Goal: Task Accomplishment & Management: Manage account settings

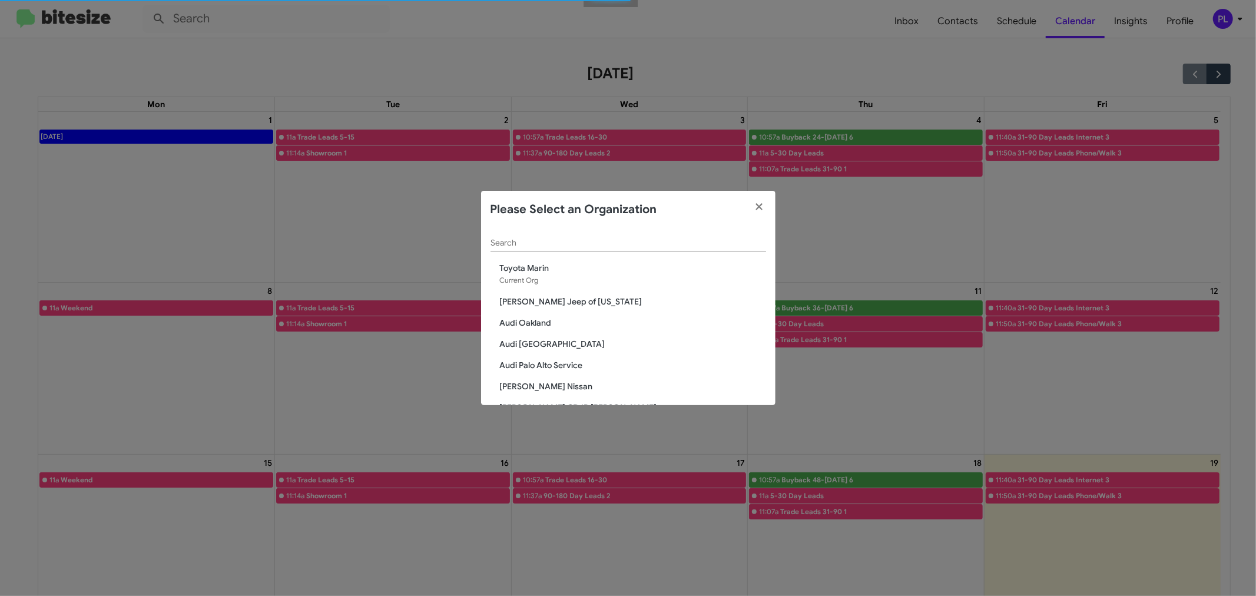
click at [539, 321] on span "Audi Oakland" at bounding box center [633, 323] width 266 height 12
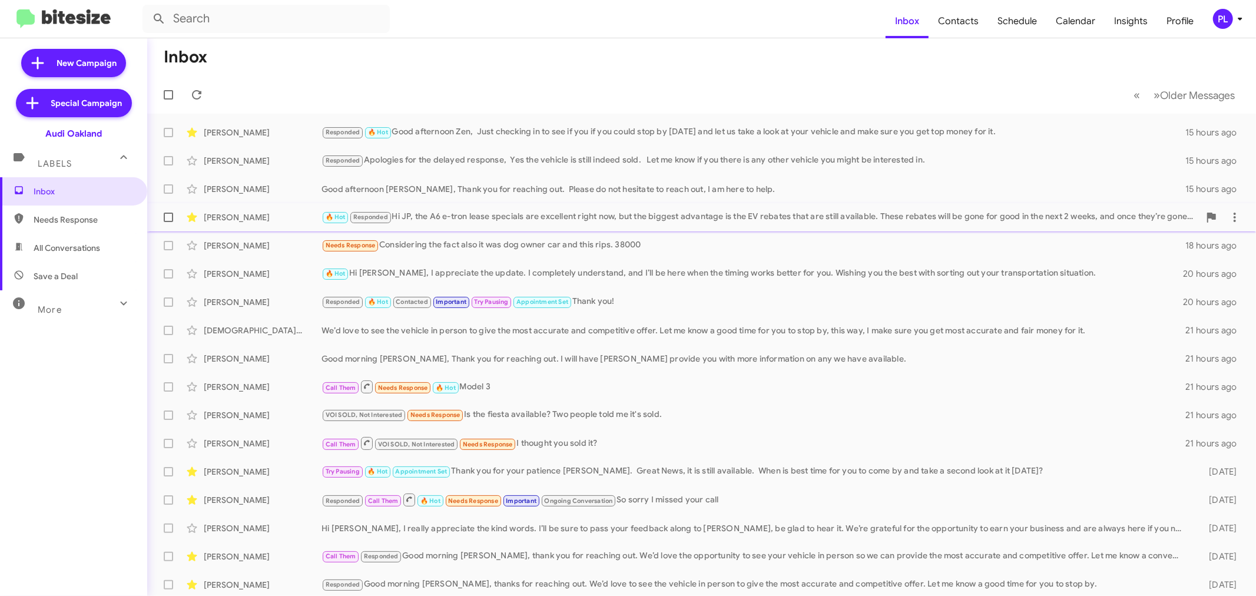
click at [505, 208] on div "[PERSON_NAME] 🔥 Hot Responded Hi JP, the A6 e-tron lease specials are excellent…" at bounding box center [702, 217] width 1090 height 24
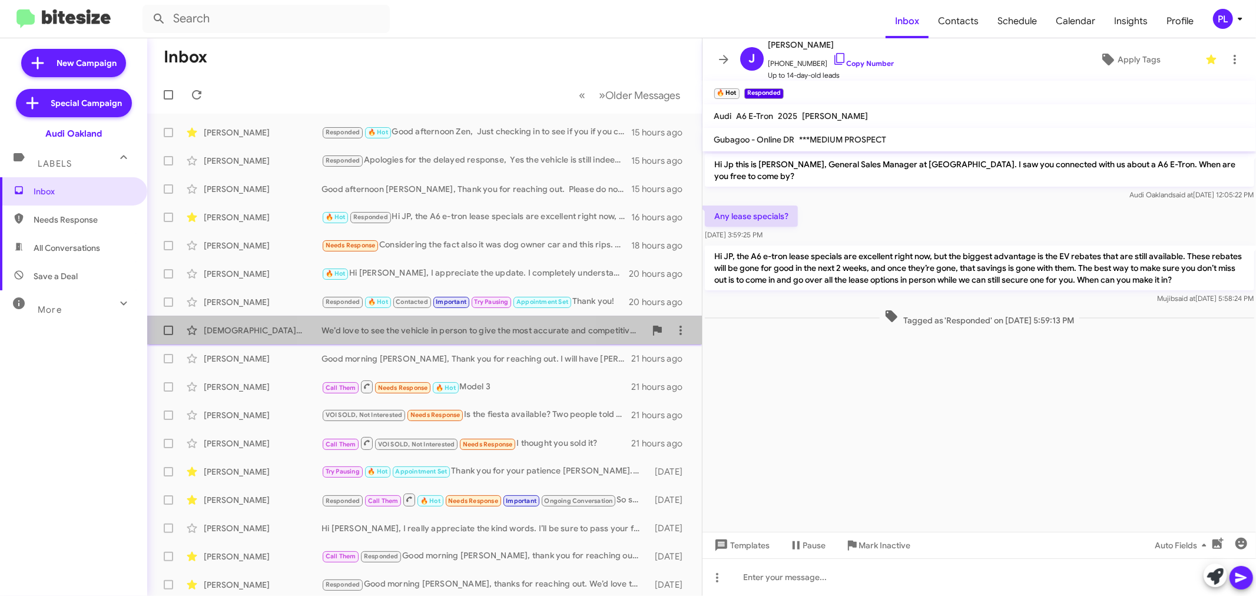
click at [445, 334] on div "We’d love to see the vehicle in person to give the most accurate and competitiv…" at bounding box center [483, 330] width 324 height 12
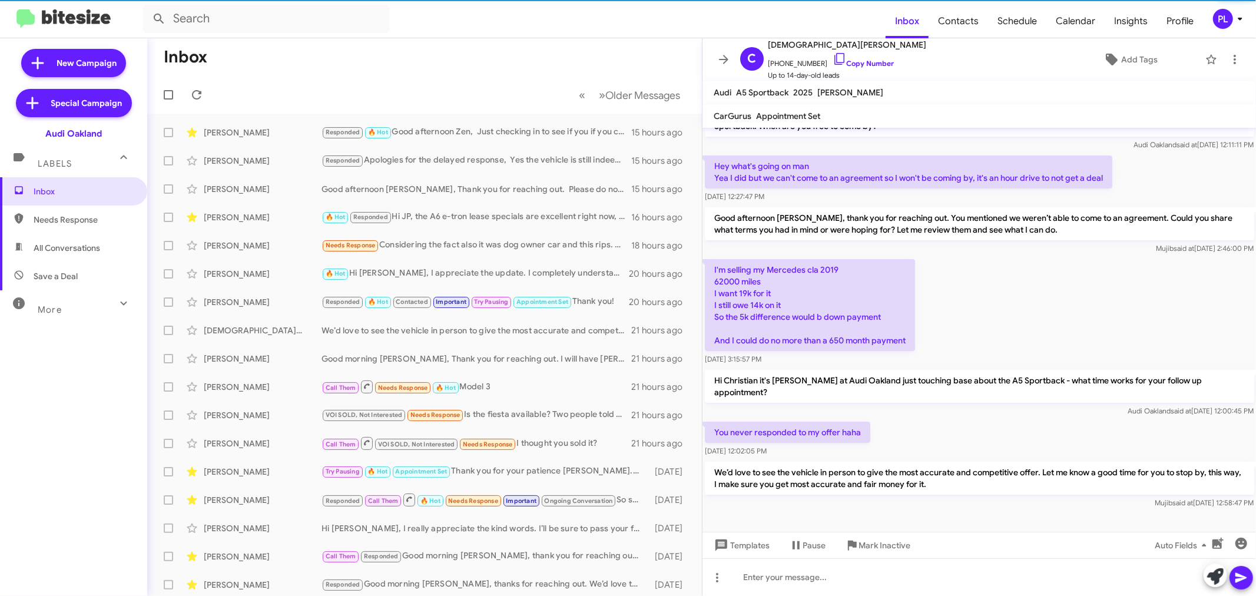
scroll to position [26, 0]
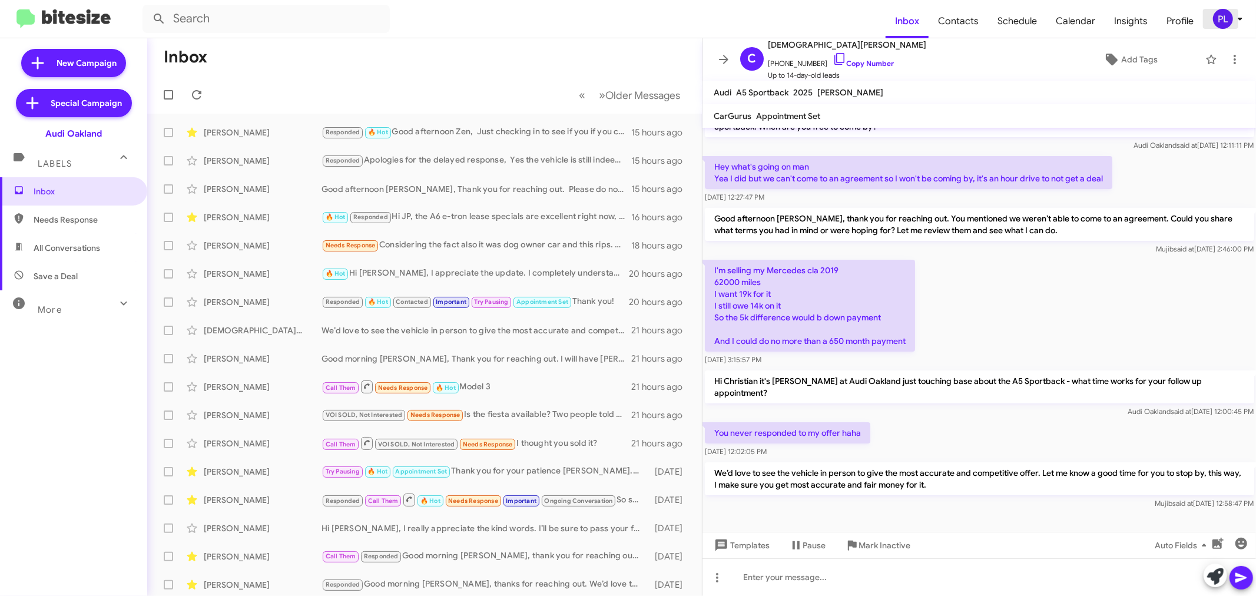
click at [1241, 15] on icon at bounding box center [1240, 19] width 14 height 14
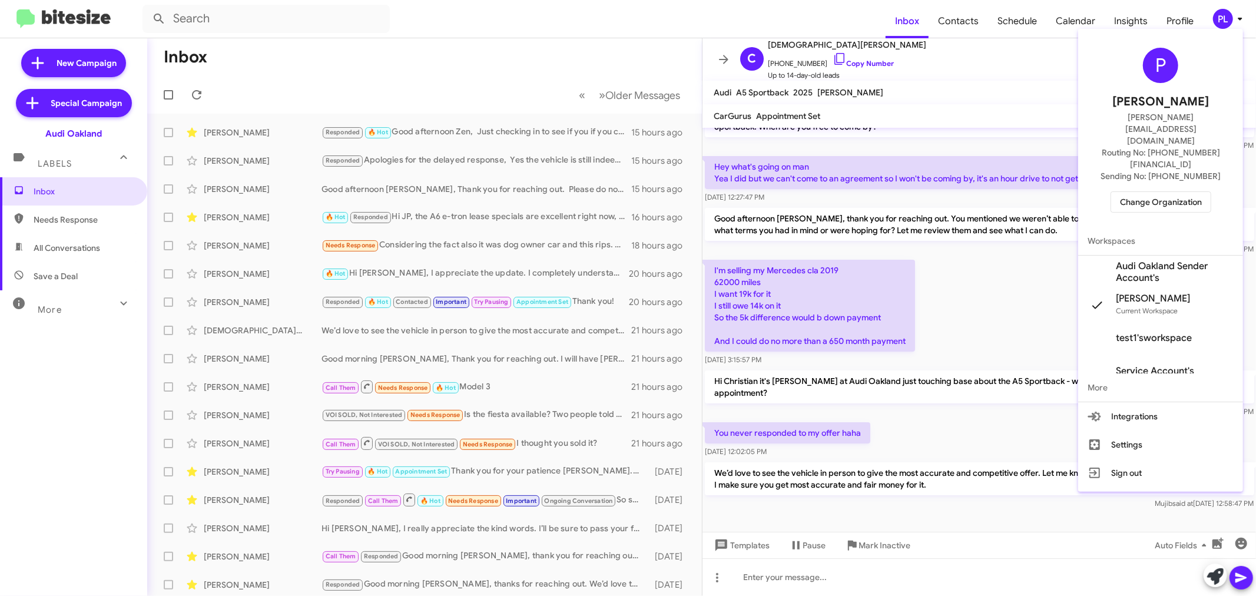
click at [1172, 192] on span "Change Organization" at bounding box center [1161, 202] width 82 height 20
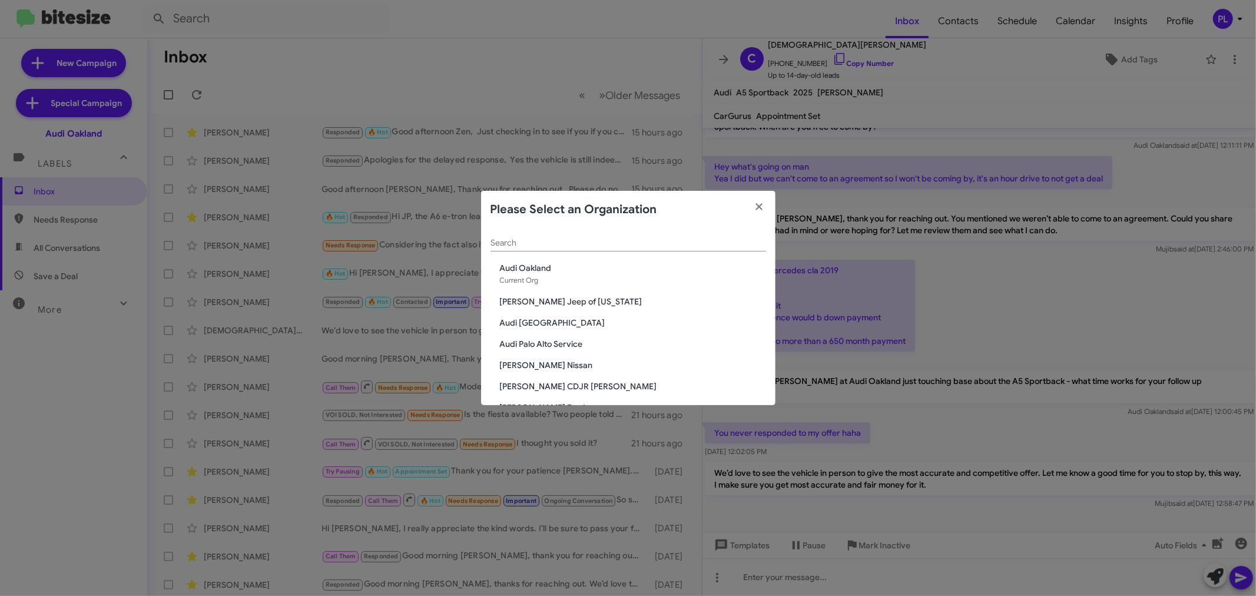
scroll to position [65, 0]
click at [534, 301] on span "[PERSON_NAME] Nissan" at bounding box center [633, 300] width 266 height 12
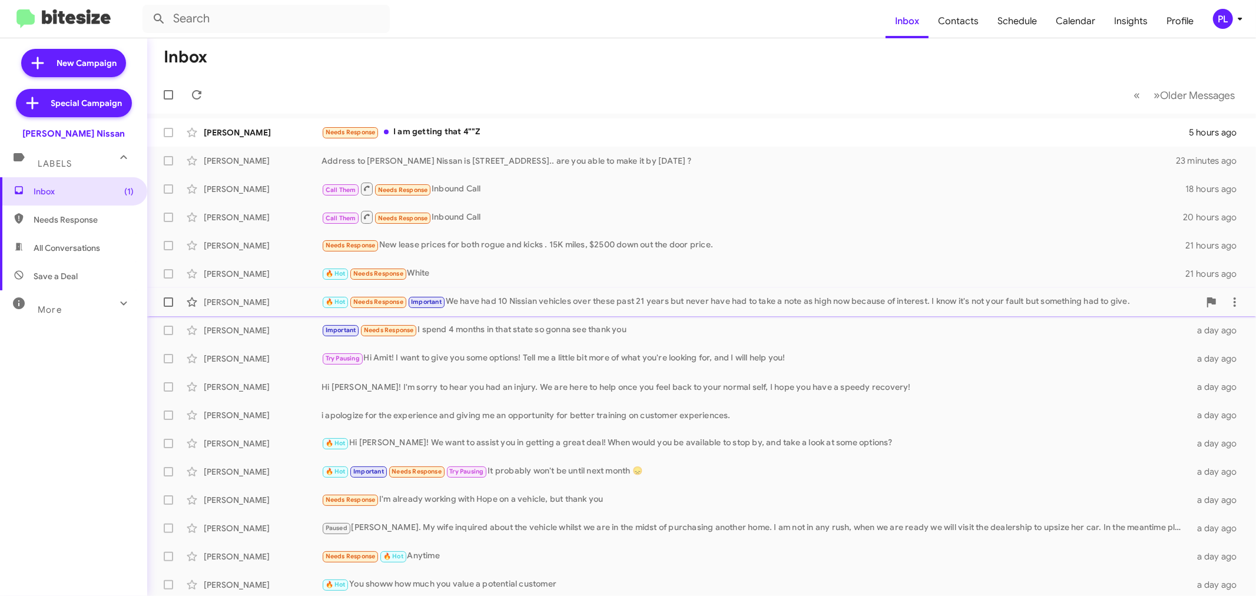
click at [477, 309] on div "🔥 Hot Needs Response Important We have had 10 Nissian vehicles over these past …" at bounding box center [760, 302] width 878 height 14
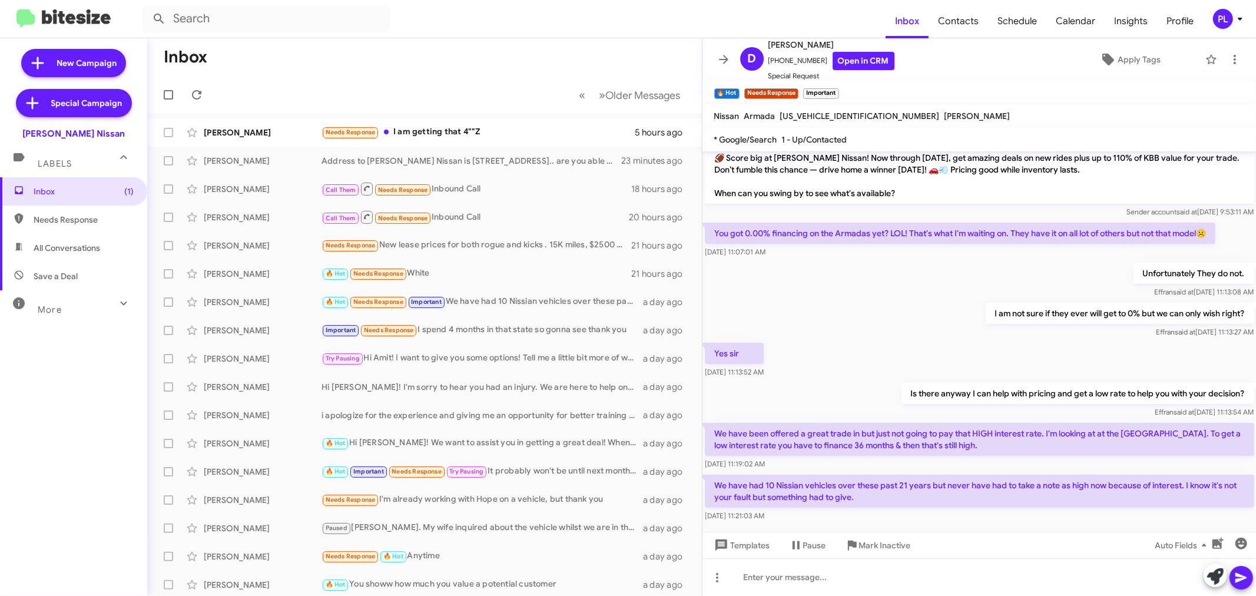
scroll to position [97, 0]
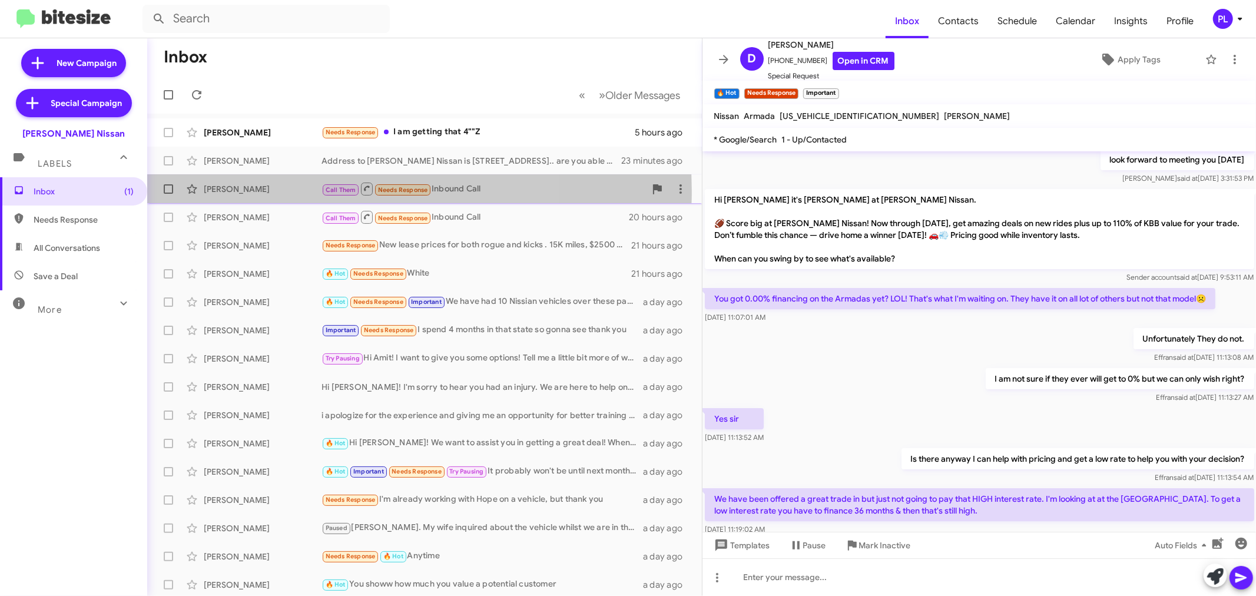
click at [251, 191] on div "Gurpreet Singh" at bounding box center [263, 189] width 118 height 12
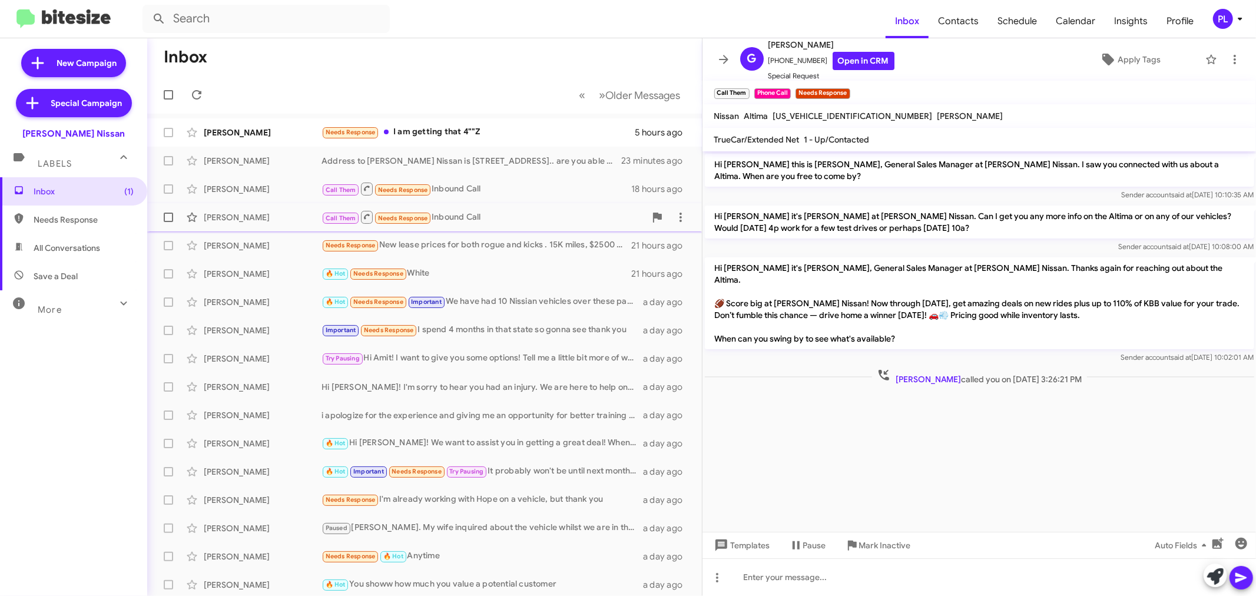
click at [250, 211] on div "Alice Ardison" at bounding box center [263, 217] width 118 height 12
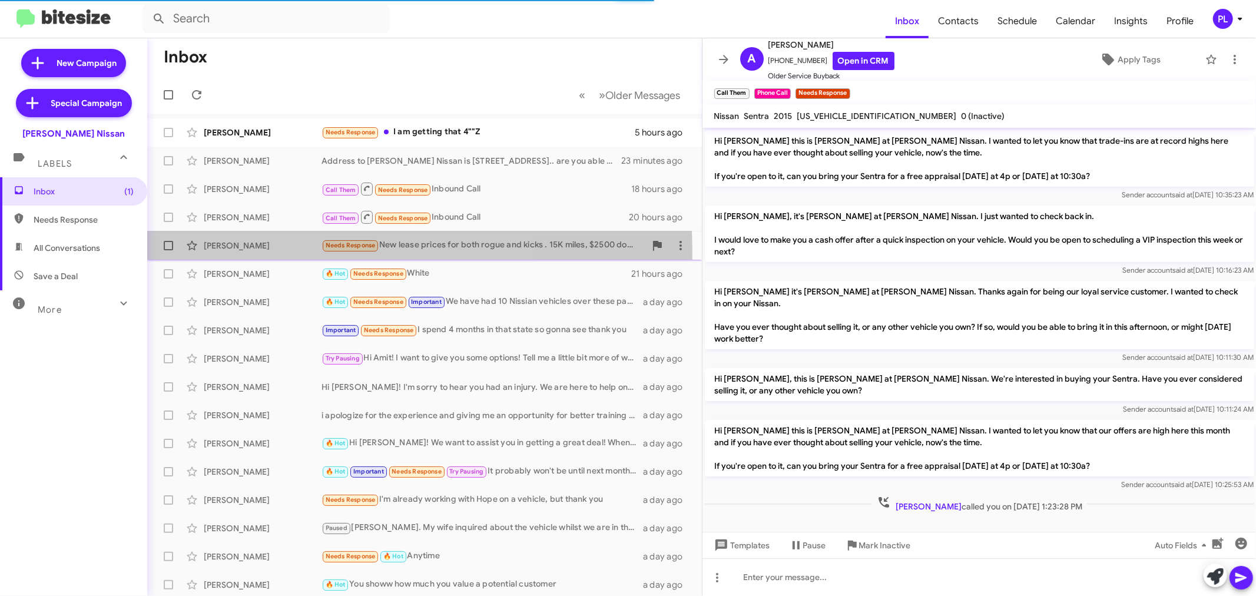
click at [240, 251] on div "Bob Fairbanks" at bounding box center [263, 246] width 118 height 12
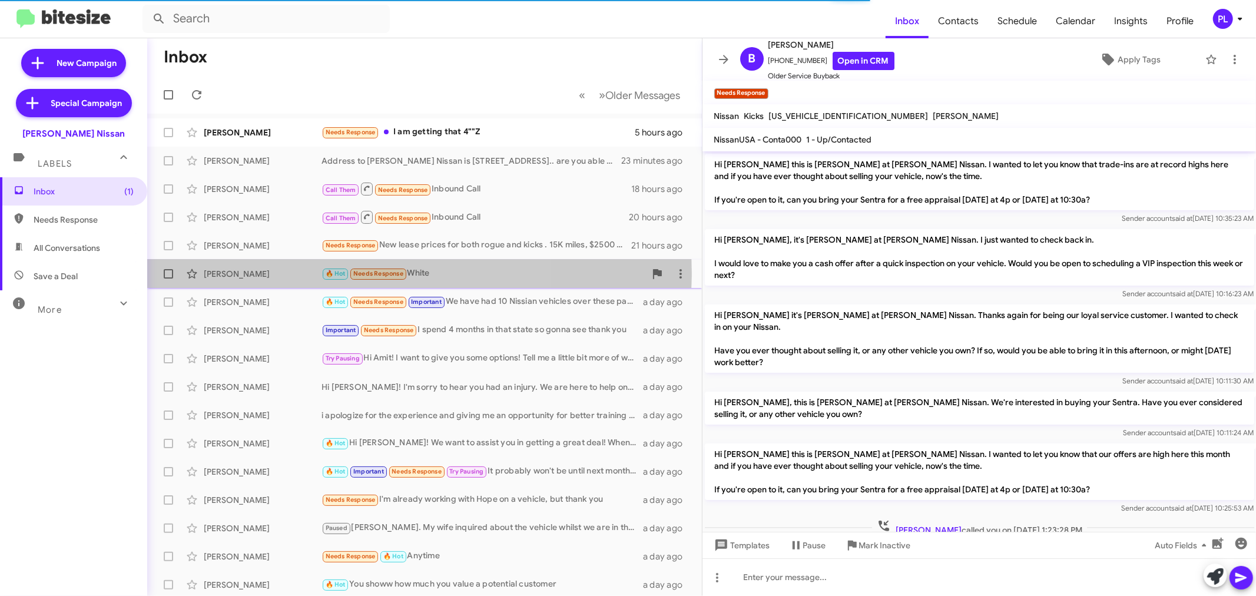
click at [247, 272] on div "Terry Bigasanan" at bounding box center [263, 274] width 118 height 12
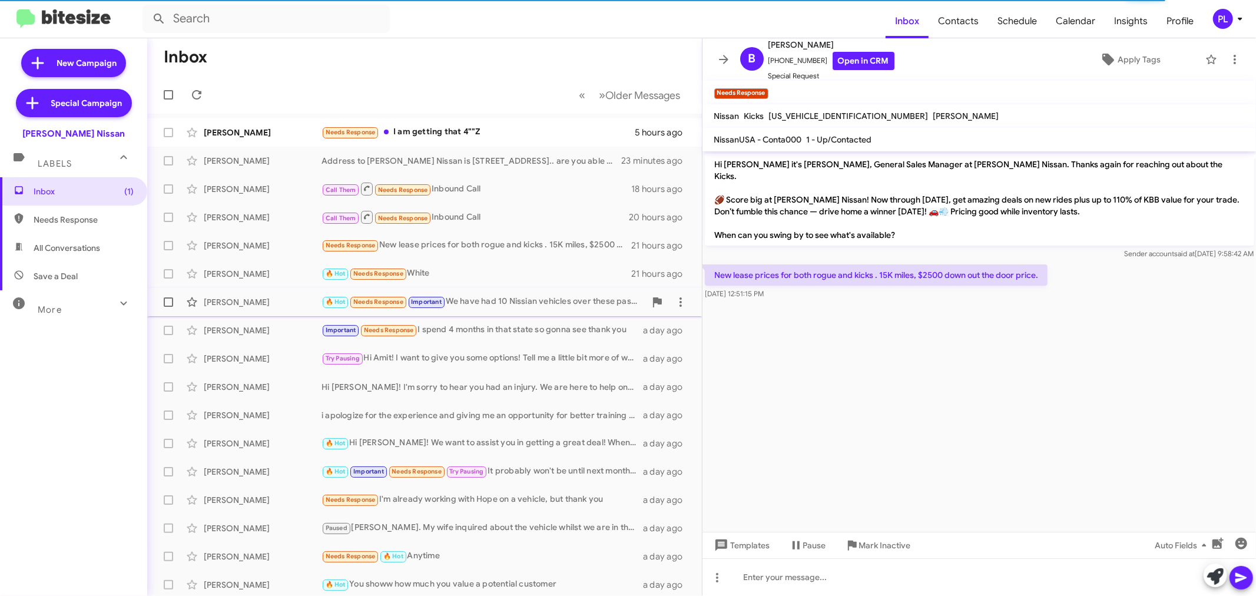
click at [236, 303] on div "Debbie Porter" at bounding box center [263, 302] width 118 height 12
click at [236, 323] on div "Margie Mcmanus Important Needs Response I spend 4 months in that state so gonna…" at bounding box center [425, 331] width 536 height 24
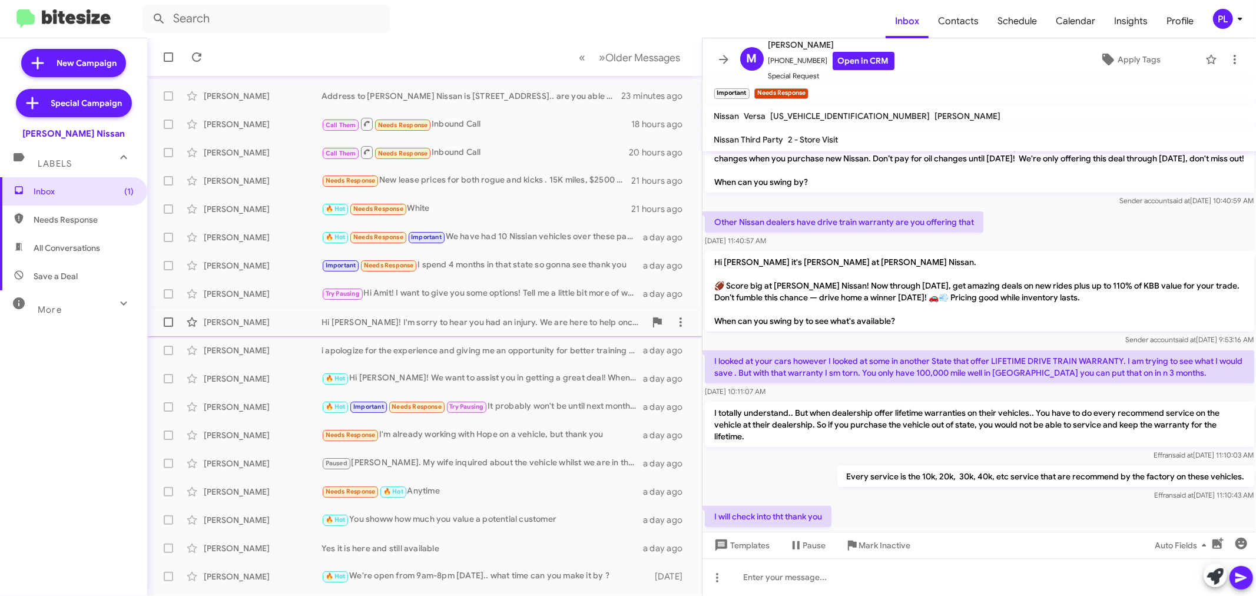
scroll to position [65, 0]
click at [228, 294] on div "Amit Goyal" at bounding box center [263, 293] width 118 height 12
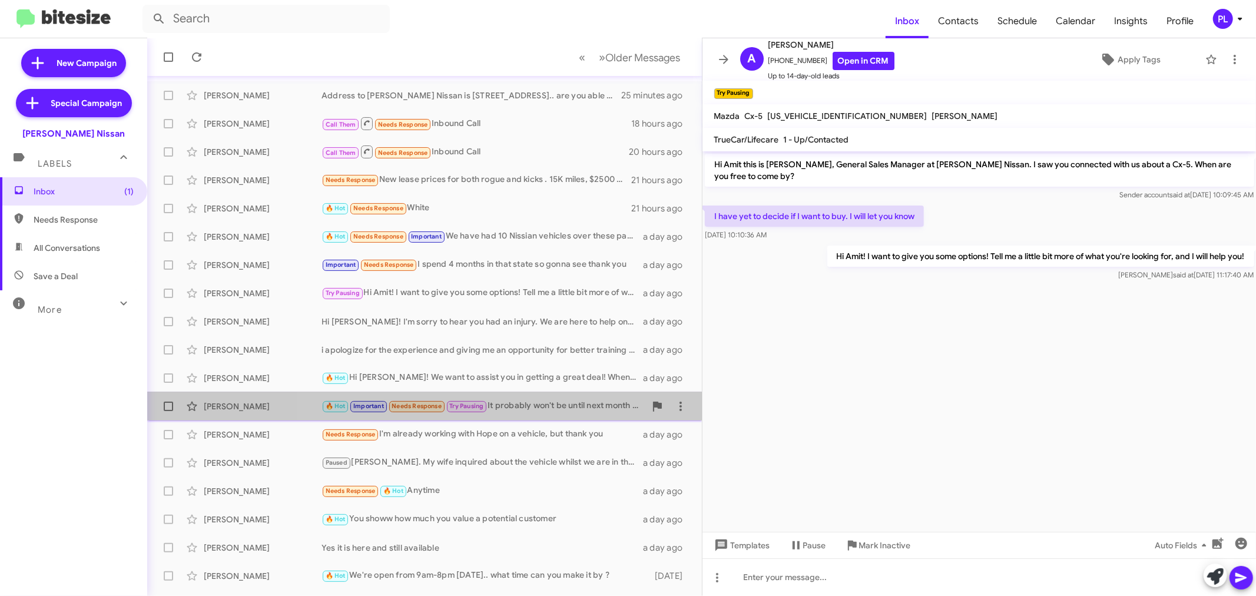
click at [510, 402] on div "🔥 Hot Important Needs Response Try Pausing It probably won't be until next mont…" at bounding box center [483, 406] width 324 height 14
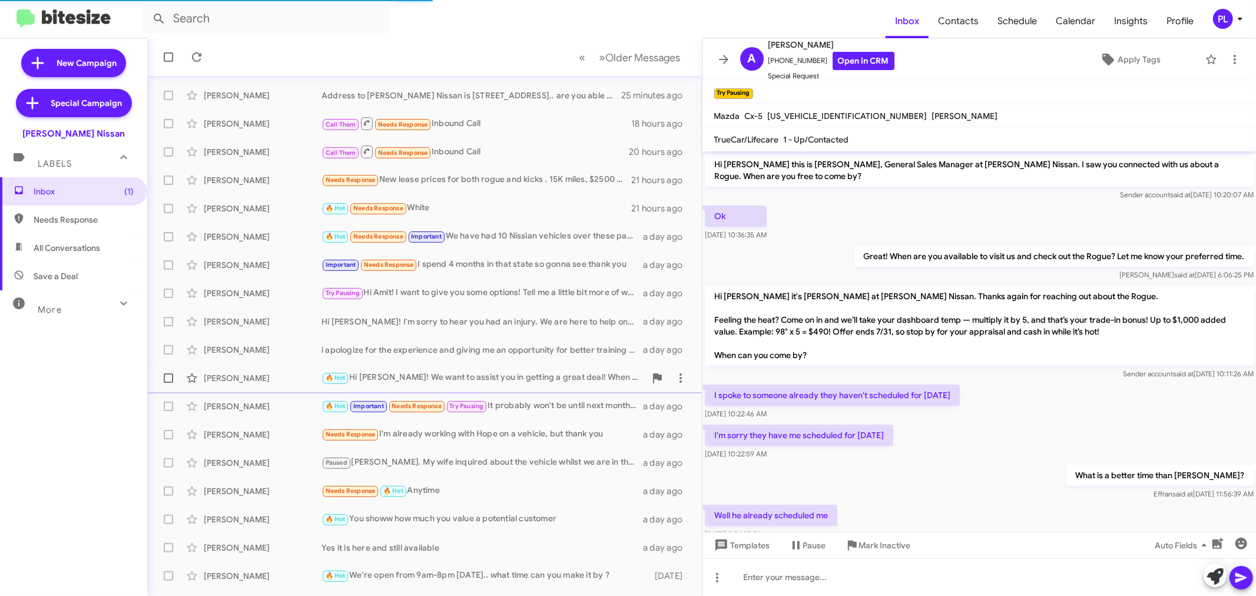
scroll to position [635, 0]
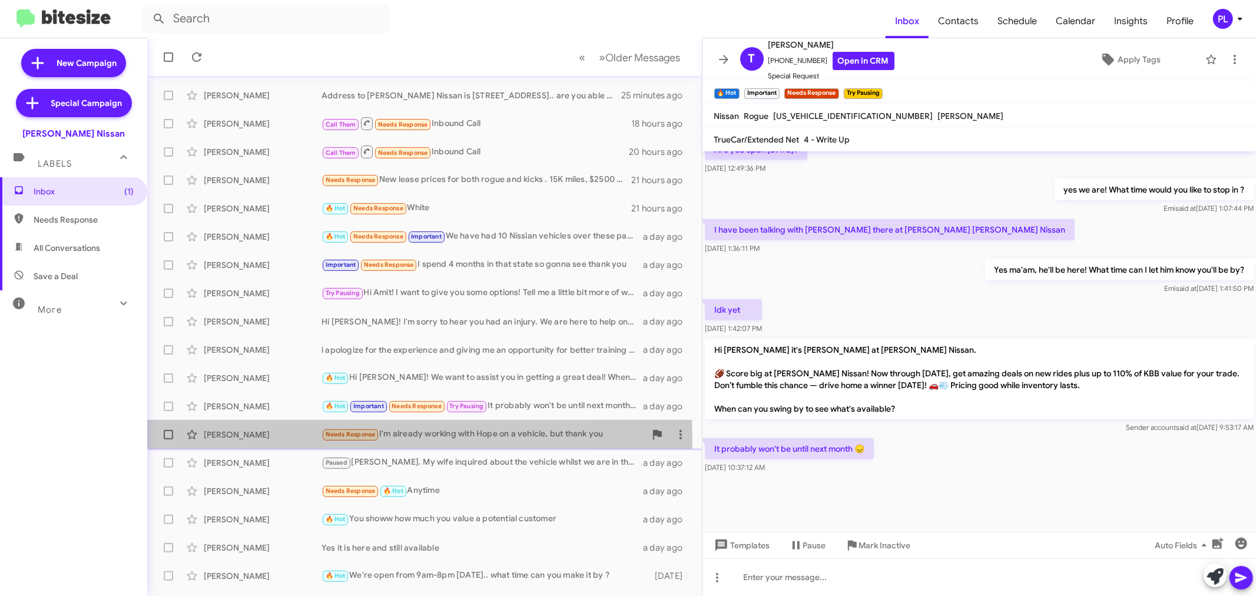
click at [268, 439] on div "Brian Claus" at bounding box center [263, 435] width 118 height 12
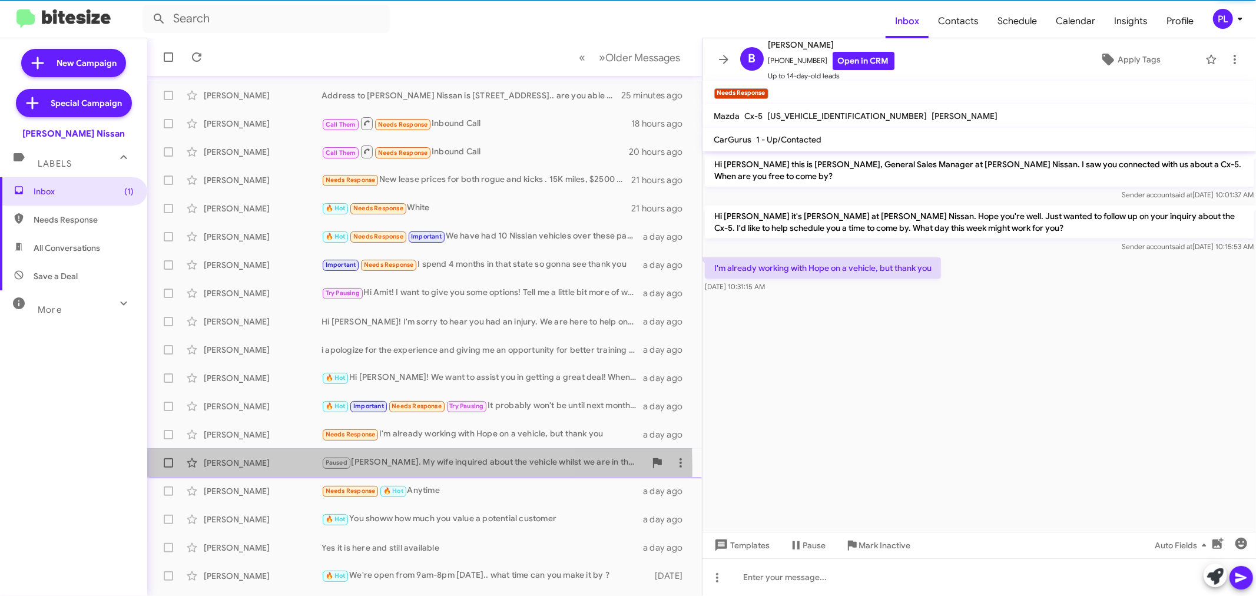
click at [259, 466] on div "William Kellyjones" at bounding box center [263, 463] width 118 height 12
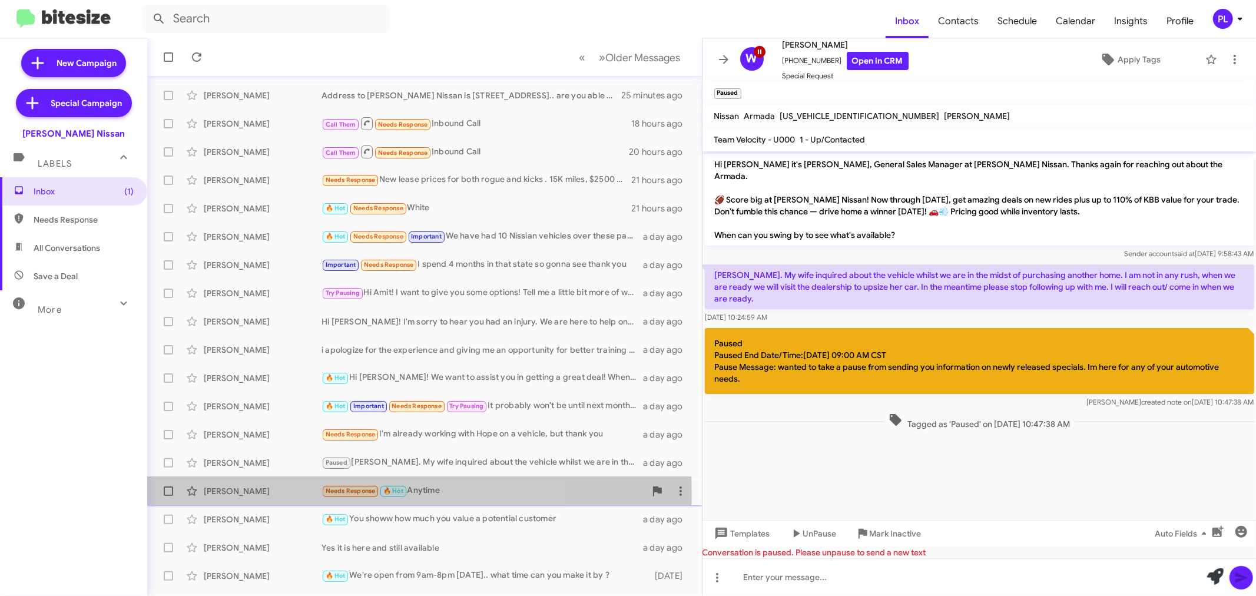
click at [255, 492] on div "Kaan Camuz" at bounding box center [263, 491] width 118 height 12
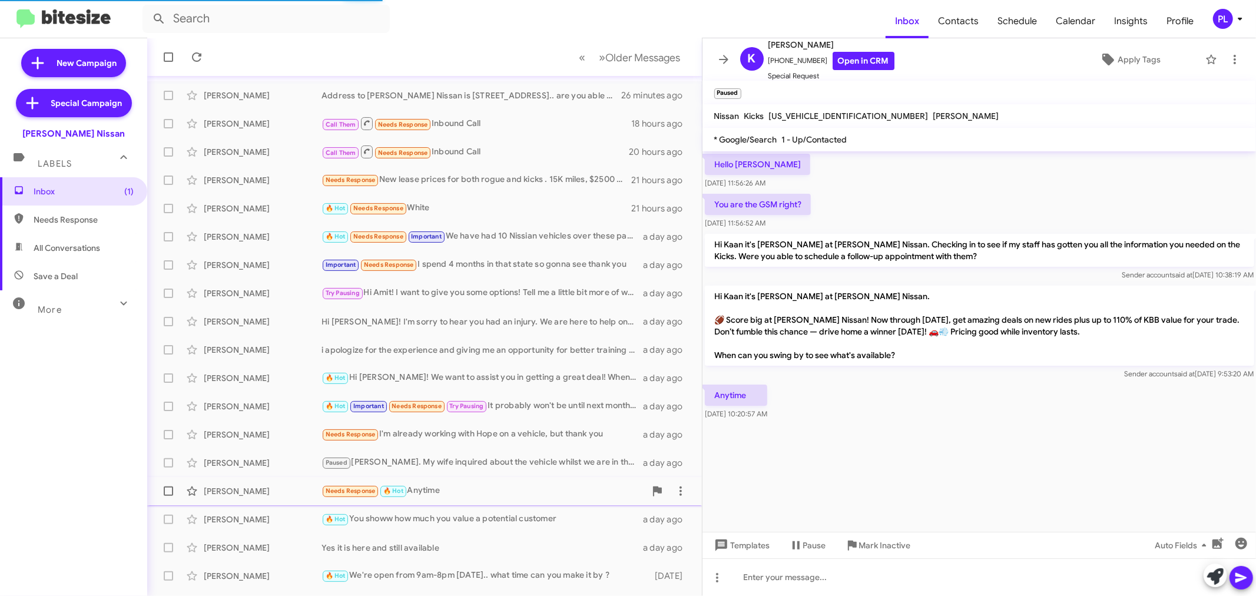
click at [251, 503] on span "Kaan Camuz Needs Response 🔥 Hot Anytime a day ago" at bounding box center [424, 491] width 555 height 28
click at [260, 513] on div "Tremell Johnson" at bounding box center [263, 519] width 118 height 12
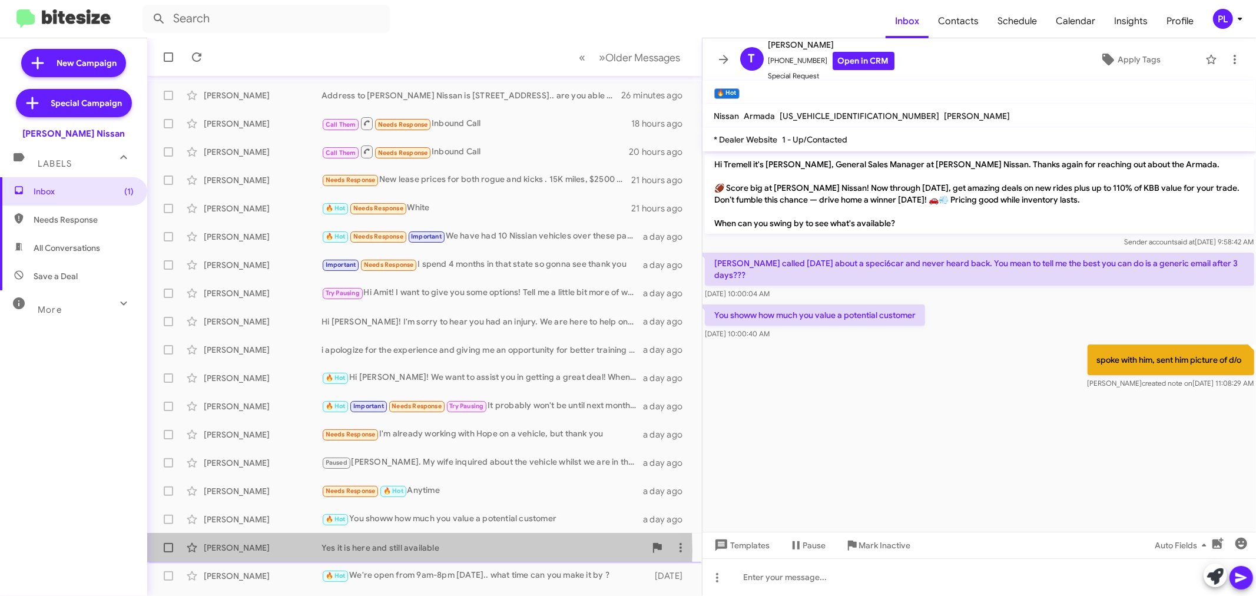
click at [313, 551] on div "George Bradley" at bounding box center [263, 548] width 118 height 12
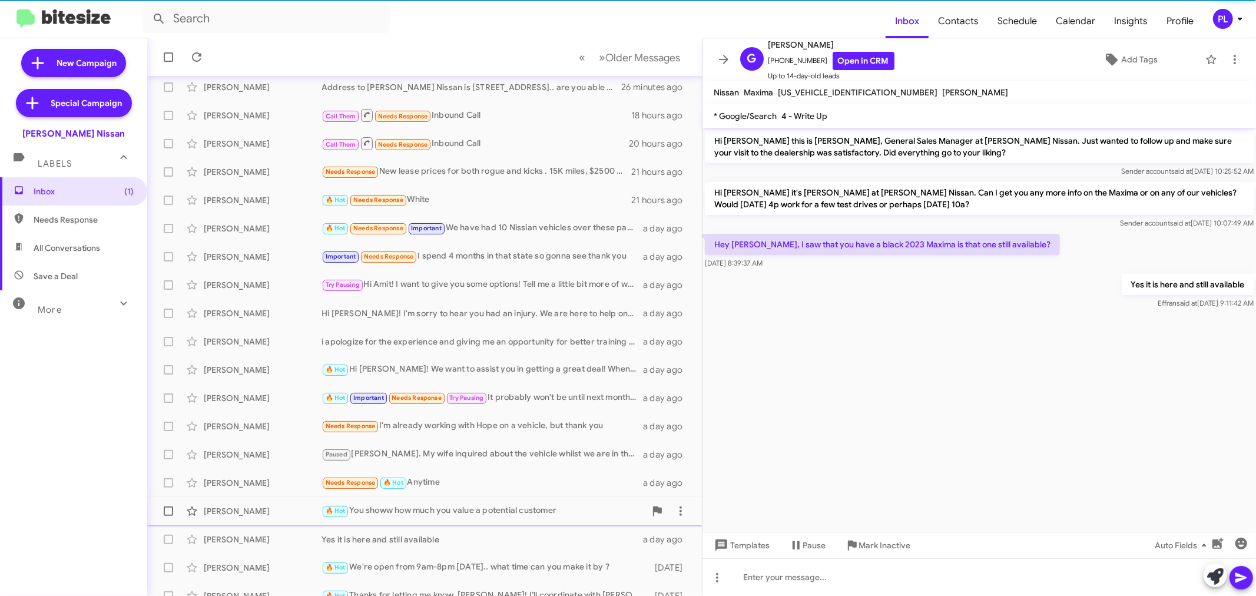
scroll to position [87, 0]
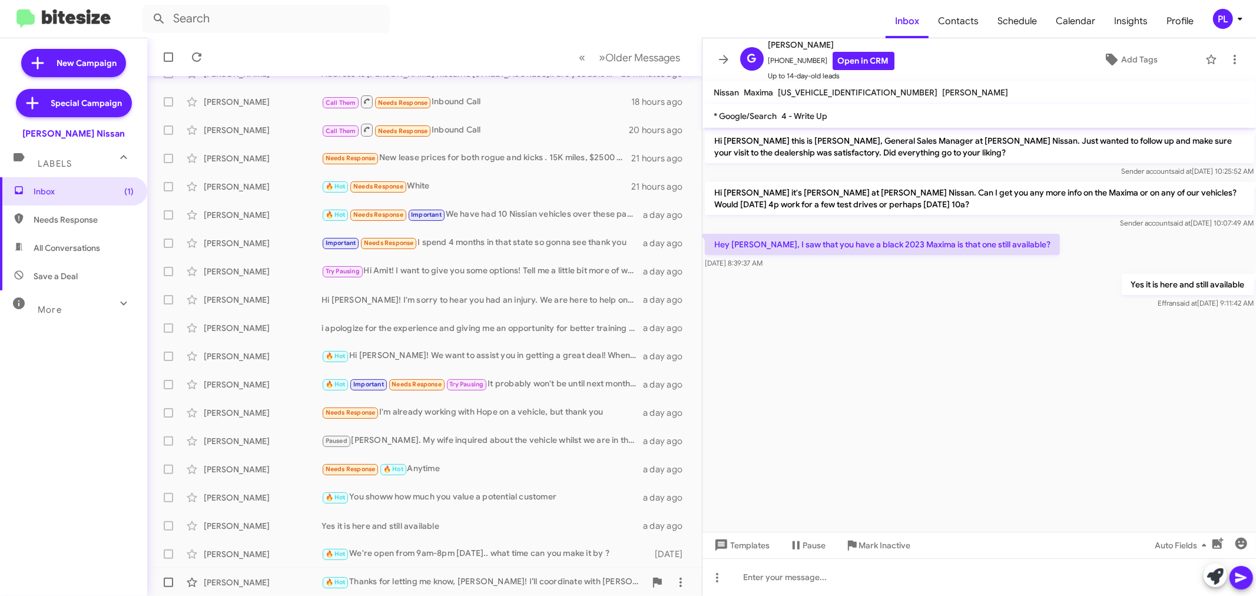
click at [373, 571] on div "Consuella Smothers 🔥 Hot Thanks for letting me know, Consuella! I’ll coordinate…" at bounding box center [425, 583] width 536 height 24
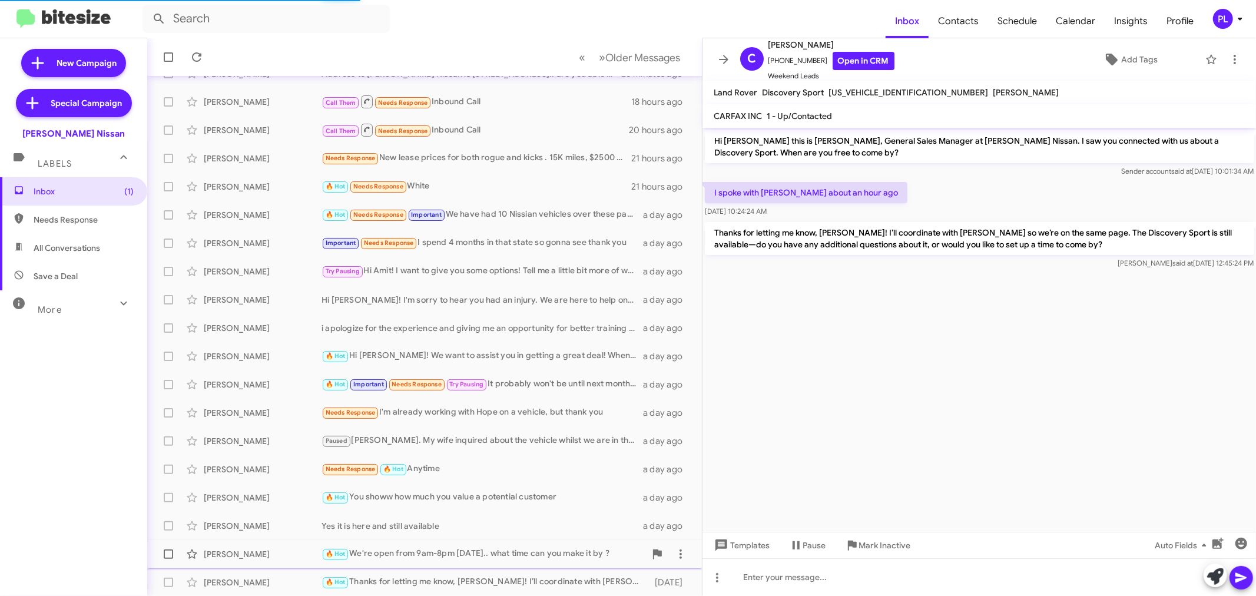
click at [376, 551] on div "🔥 Hot We're open from 9am-8pm on Saturday.. what time can you make it by ?" at bounding box center [483, 554] width 324 height 14
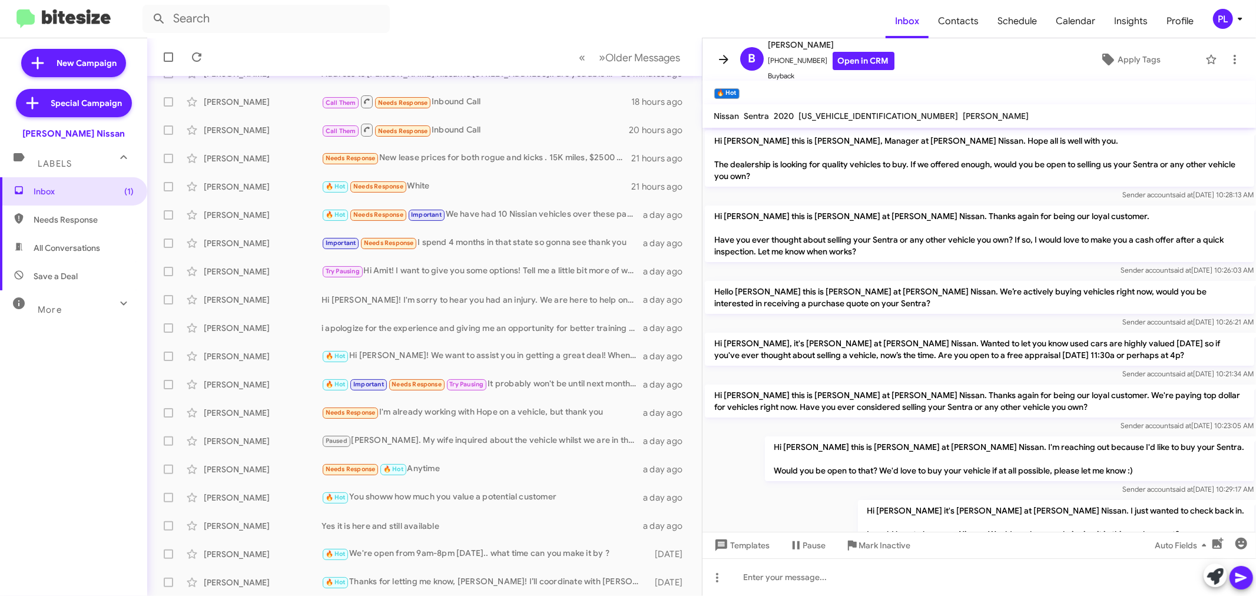
click at [724, 57] on icon at bounding box center [723, 59] width 9 height 9
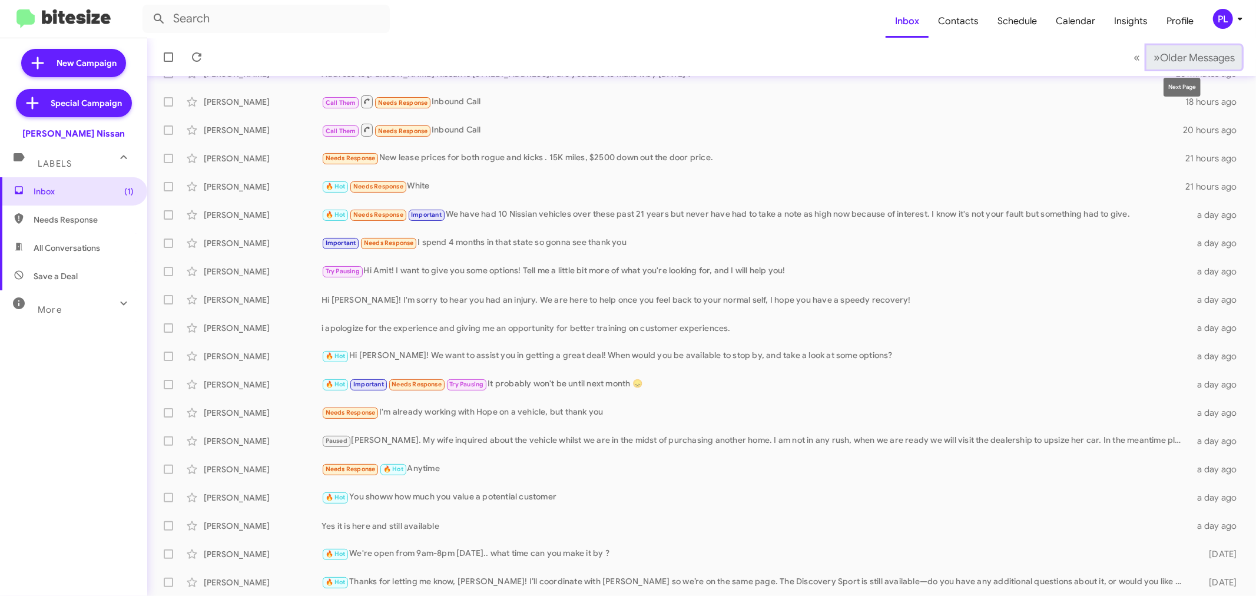
click at [1196, 55] on span "Older Messages" at bounding box center [1197, 57] width 75 height 13
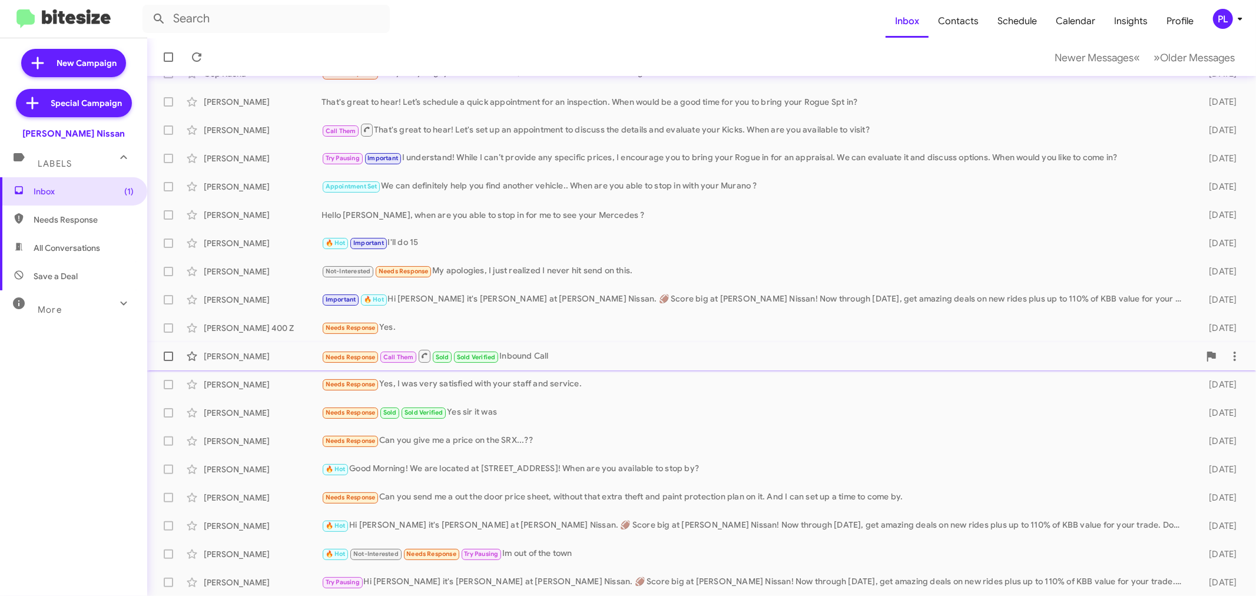
click at [550, 357] on div "Needs Response Call Them Sold Sold Verified Inbound Call" at bounding box center [760, 356] width 878 height 15
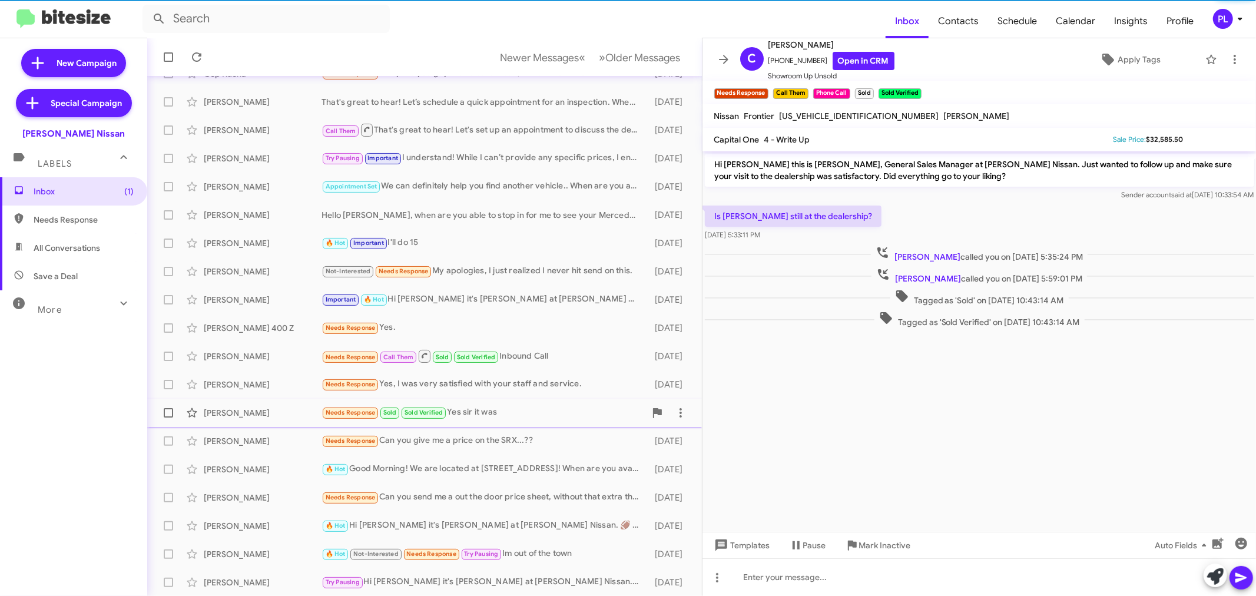
click at [452, 410] on div "Needs Response Sold Sold Verified Yes sir it was" at bounding box center [483, 413] width 324 height 14
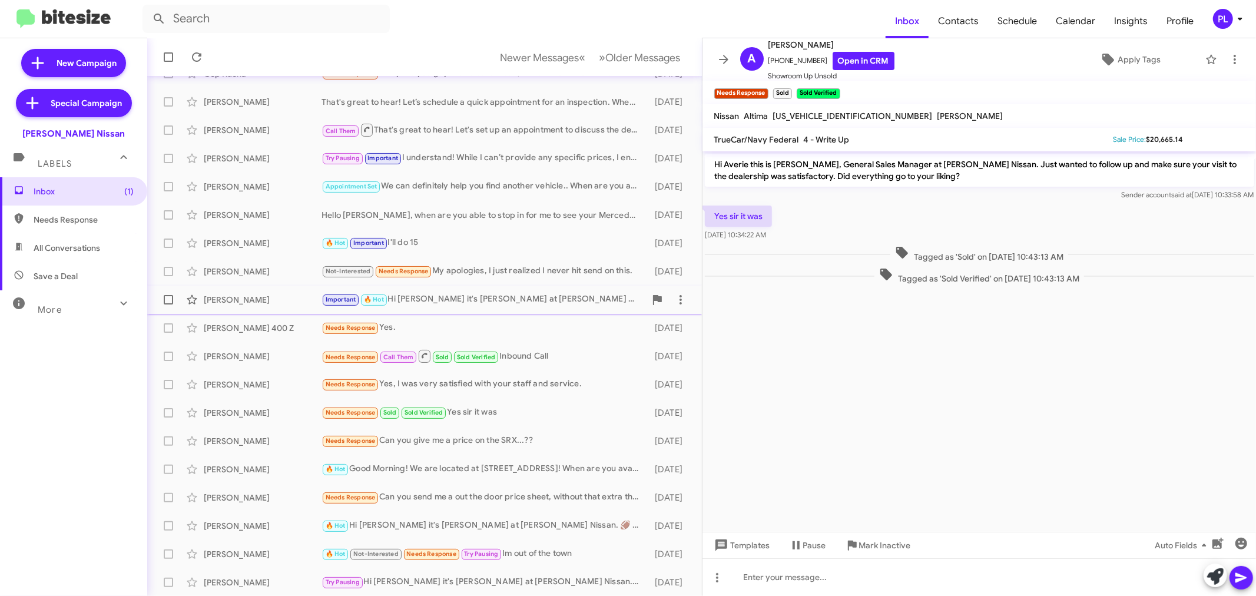
click at [455, 295] on div "Important 🔥 Hot Hi Josh it's Shawn Kennedy at Baker Nissan. 🏈 Score big at Bake…" at bounding box center [483, 300] width 324 height 14
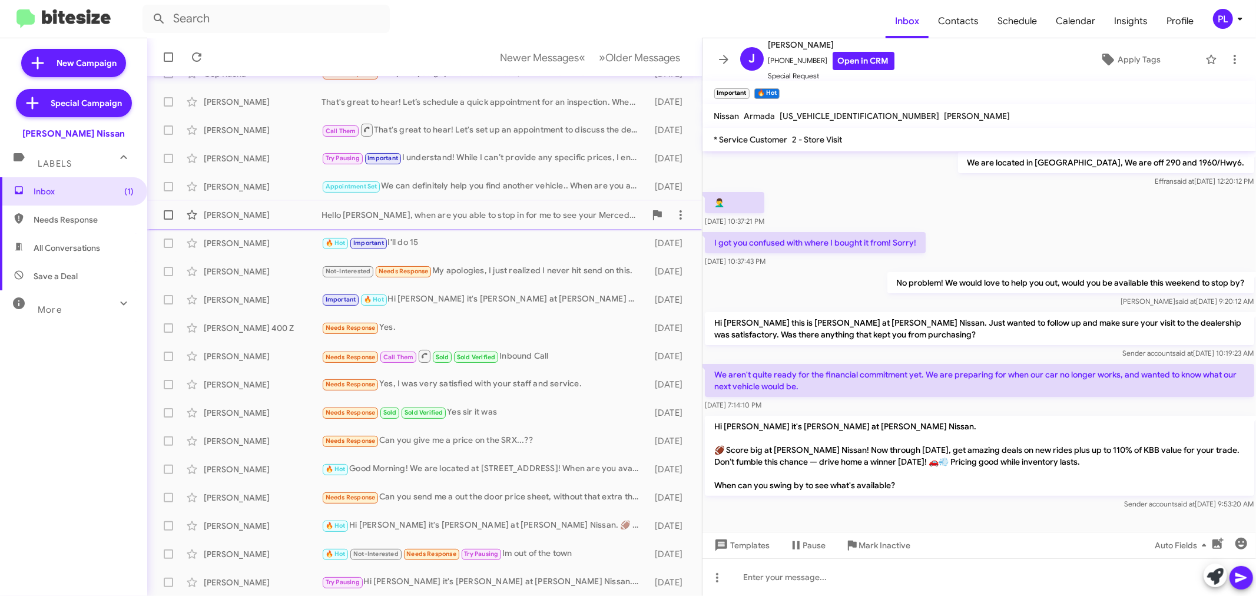
click at [467, 214] on div "Hello Dale, when are you able to stop in for me to see your Mercedes ?" at bounding box center [483, 215] width 324 height 12
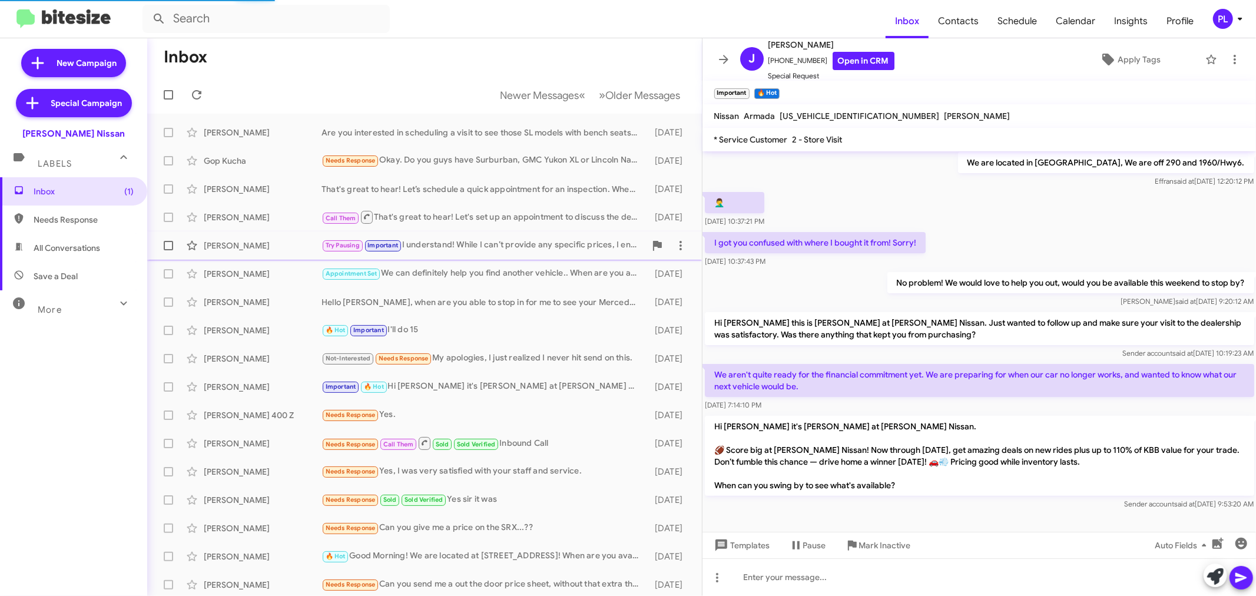
scroll to position [314, 0]
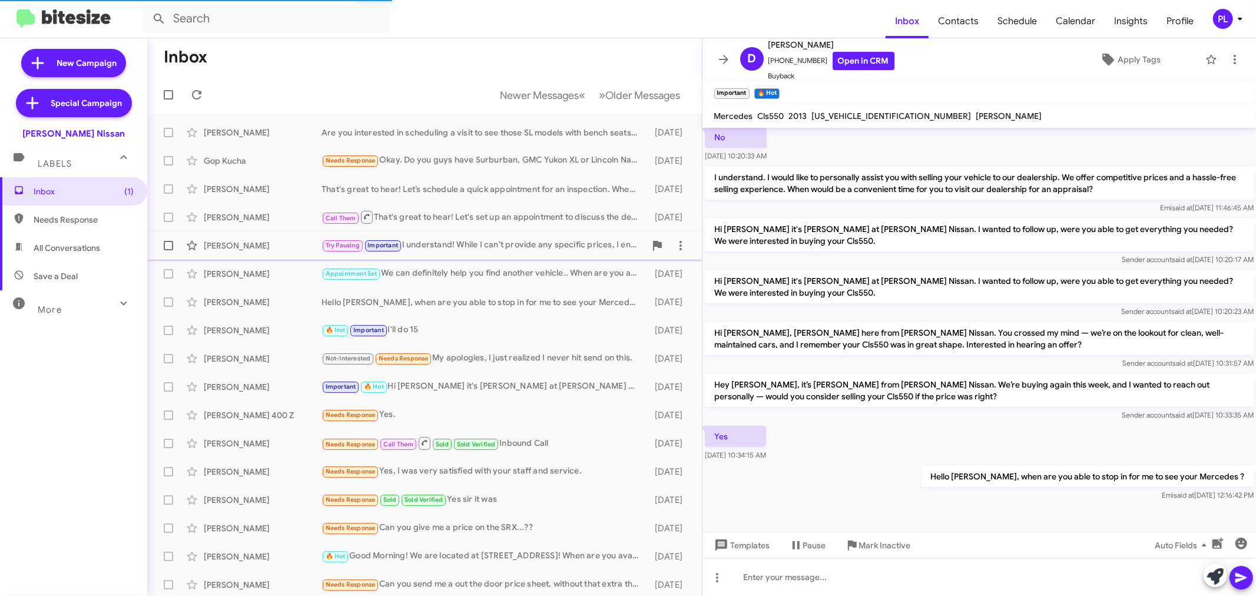
click at [472, 246] on div "Try Pausing Important I understand! While I can’t provide any specific prices, …" at bounding box center [483, 245] width 324 height 14
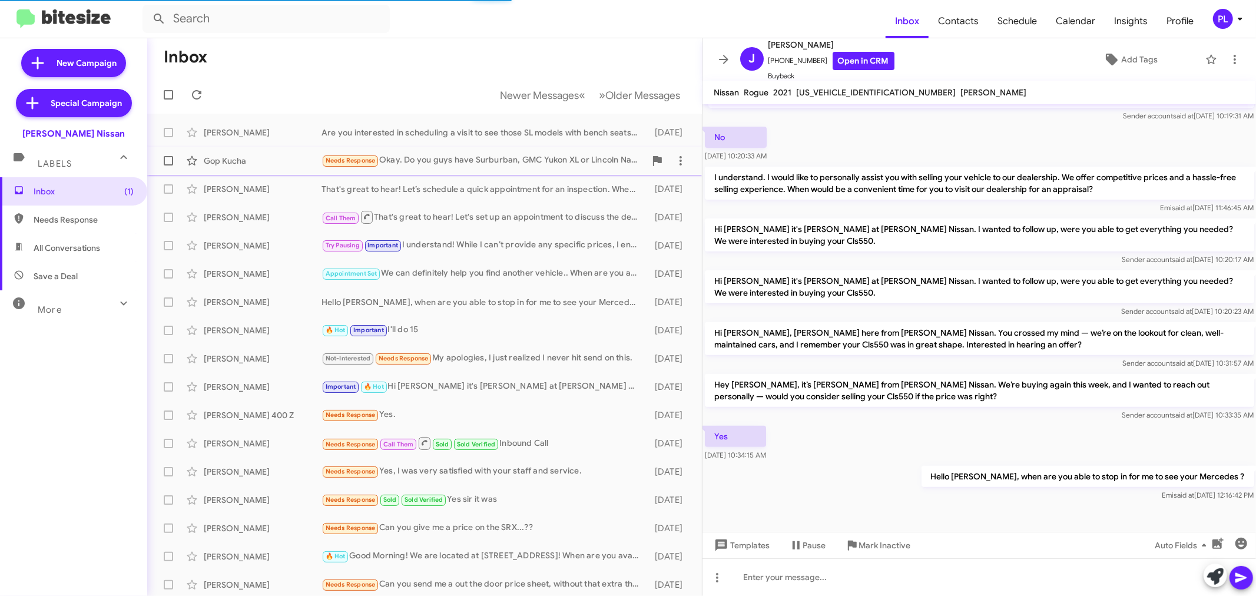
scroll to position [65, 0]
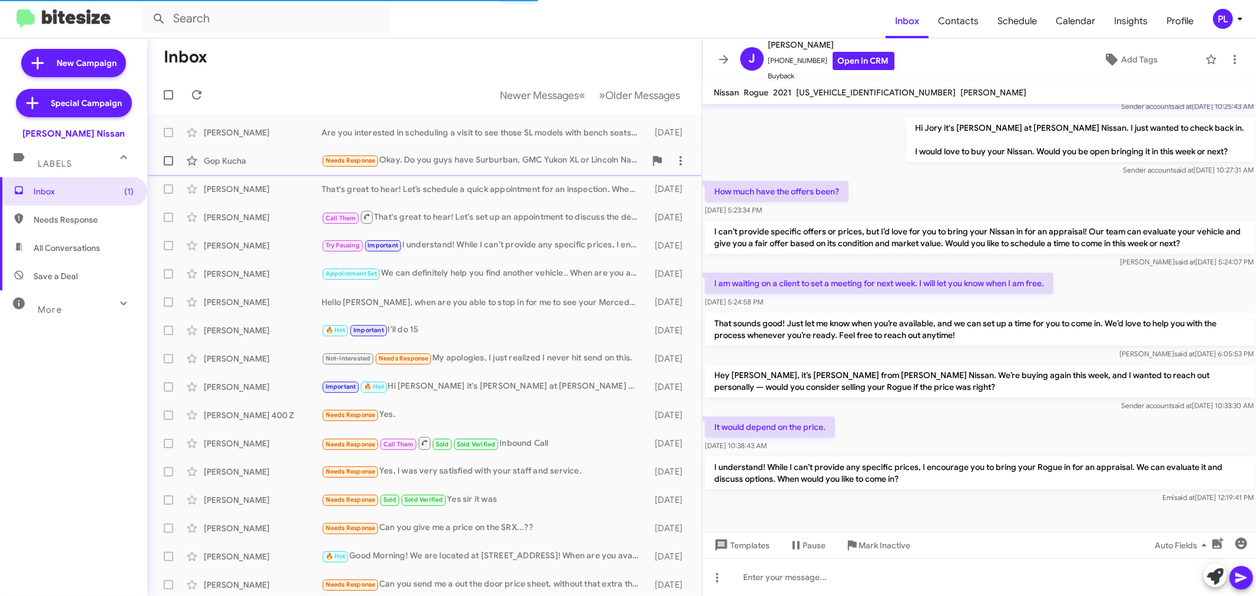
click at [433, 163] on div "Needs Response Okay. Do you guys have Surburban, GMC Yukon XL or Lincoln Naviga…" at bounding box center [483, 161] width 324 height 14
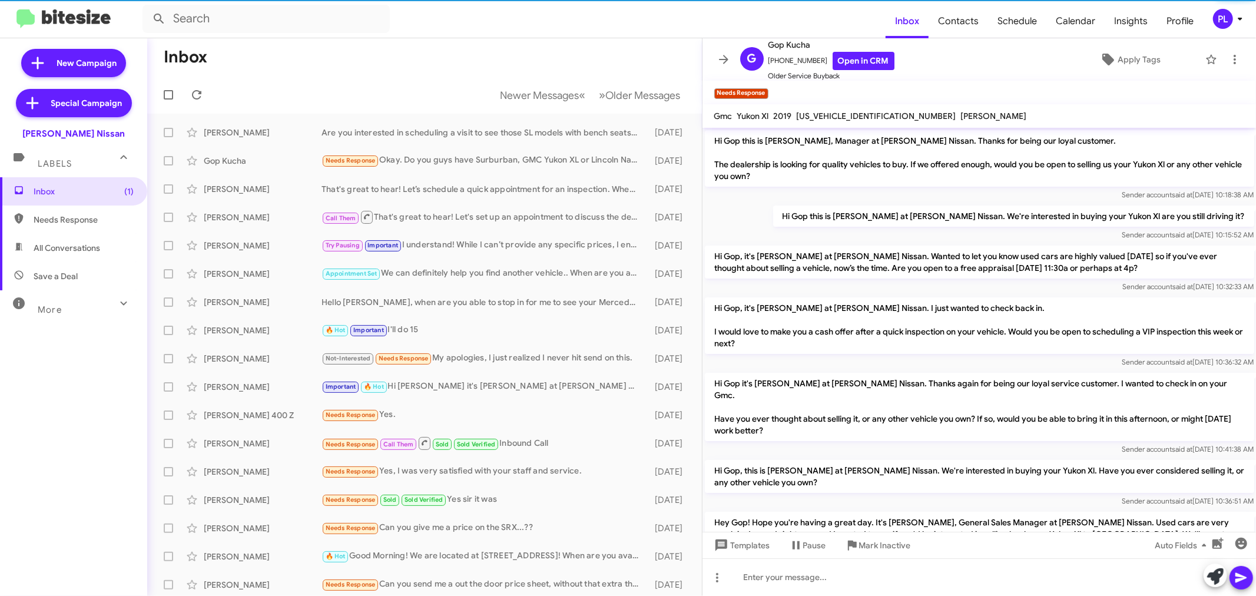
click at [1235, 20] on icon at bounding box center [1240, 19] width 14 height 14
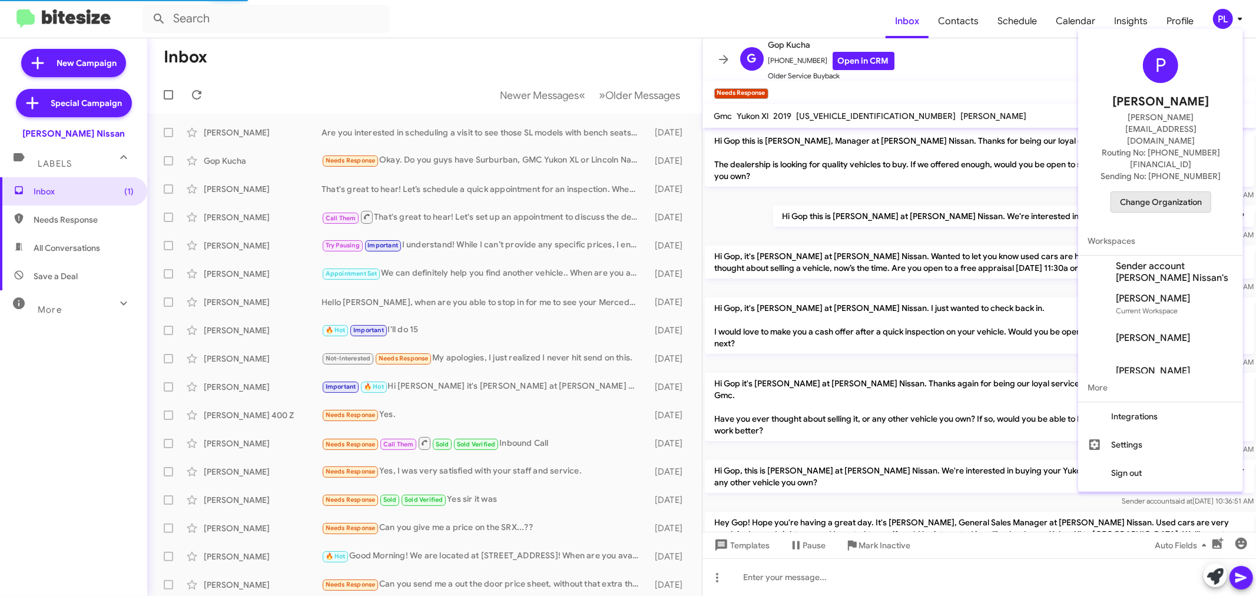
click at [1145, 192] on span "Change Organization" at bounding box center [1161, 202] width 82 height 20
